Goal: Task Accomplishment & Management: Use online tool/utility

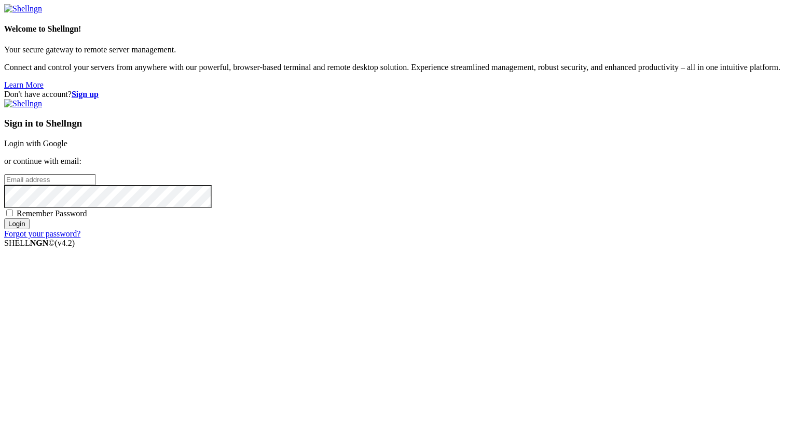
type input "[PERSON_NAME][EMAIL_ADDRESS][DOMAIN_NAME]"
click at [30, 229] on input "Login" at bounding box center [16, 224] width 25 height 11
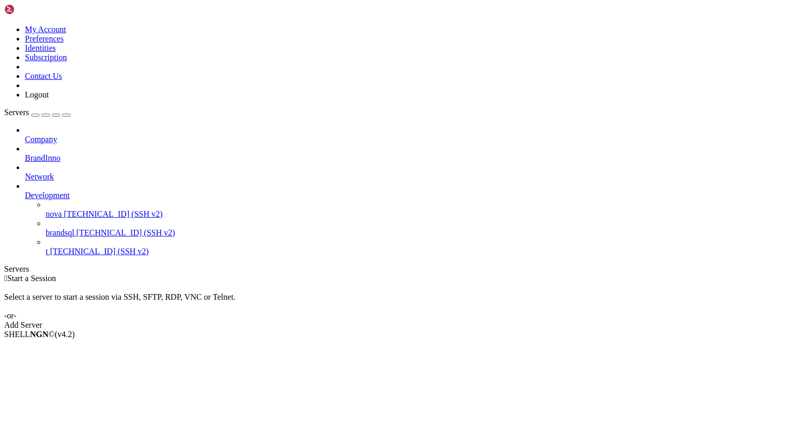
click at [75, 210] on span "[TECHNICAL_ID] (SSH v2)" at bounding box center [113, 214] width 99 height 9
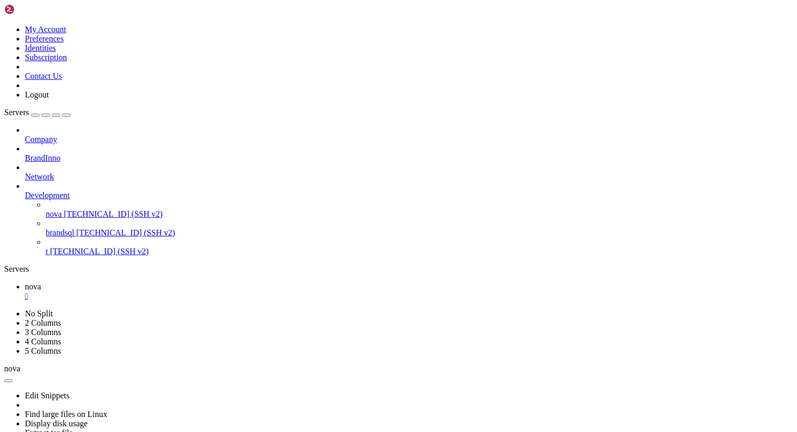
scroll to position [2088, 0]
drag, startPoint x: 74, startPoint y: 728, endPoint x: 190, endPoint y: 729, distance: 116.8
drag, startPoint x: 179, startPoint y: 801, endPoint x: 271, endPoint y: 800, distance: 92.4
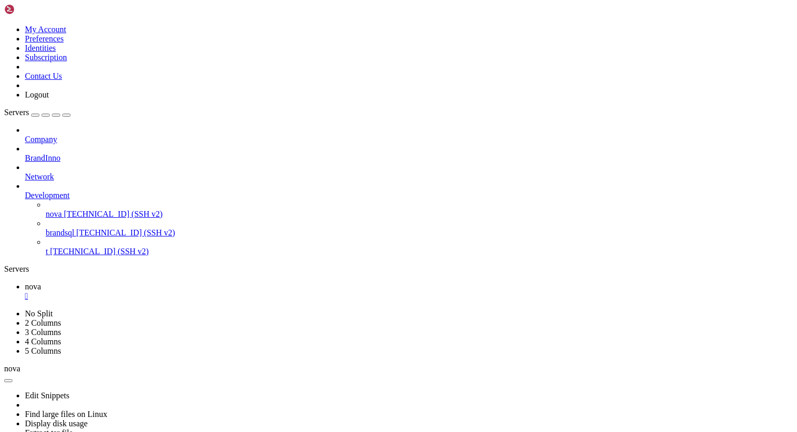
drag, startPoint x: 60, startPoint y: 785, endPoint x: 126, endPoint y: 786, distance: 65.4
